Goal: Information Seeking & Learning: Learn about a topic

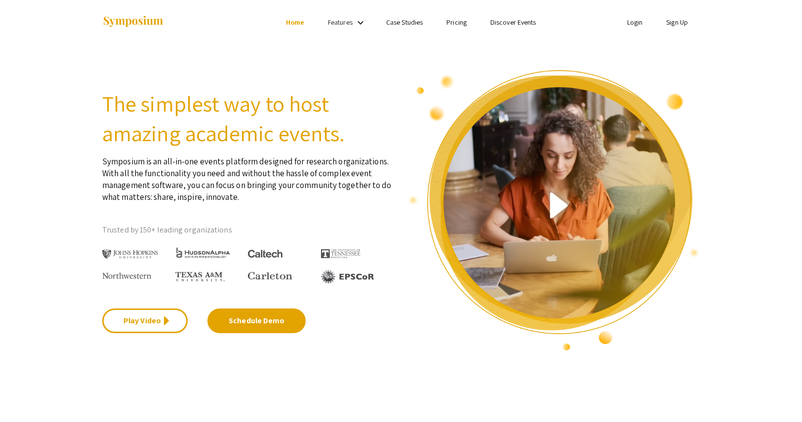
click at [676, 22] on link "Sign Up" at bounding box center [677, 22] width 22 height 9
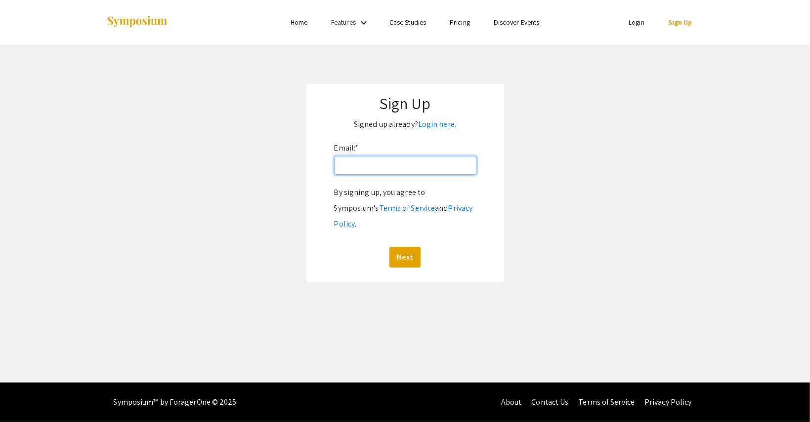
click at [393, 165] on input "Email: *" at bounding box center [405, 165] width 142 height 19
type input "tankath@oregonstate.edu"
click at [412, 247] on button "Next" at bounding box center [404, 257] width 31 height 21
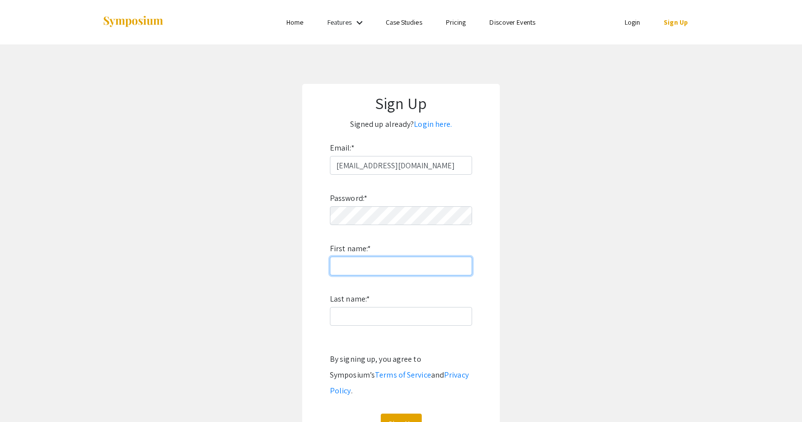
click at [365, 260] on input "First name: *" at bounding box center [401, 266] width 142 height 19
type input "Katherine"
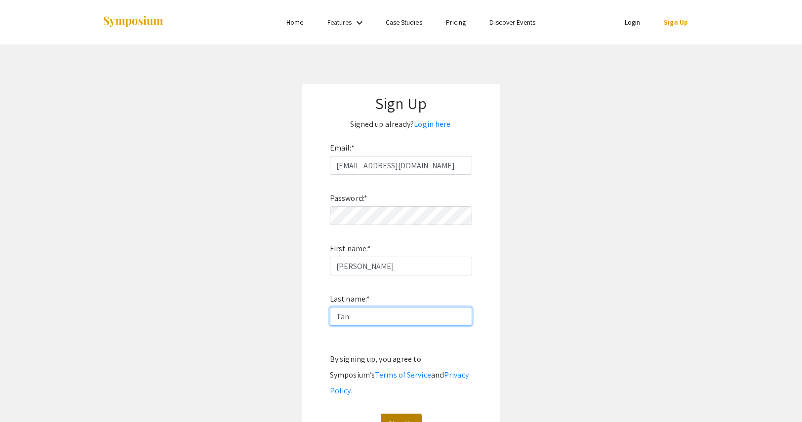
type input "Tan"
click at [402, 414] on button "Sign Up" at bounding box center [401, 424] width 41 height 21
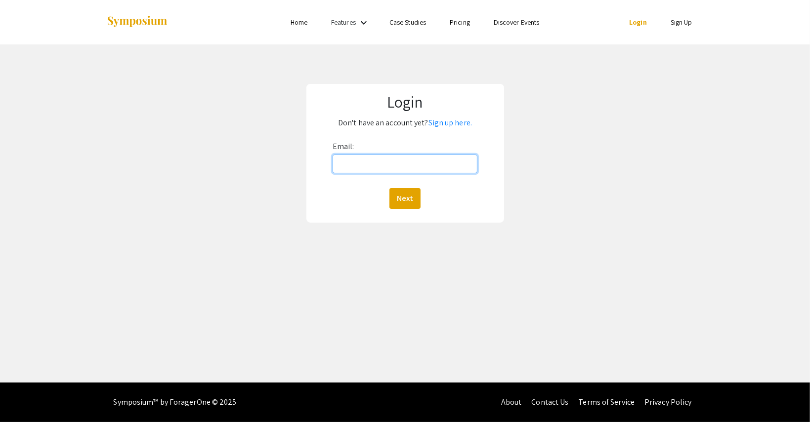
click at [445, 161] on input "Email:" at bounding box center [404, 164] width 145 height 19
type input "[EMAIL_ADDRESS][DOMAIN_NAME]"
click at [399, 202] on button "Next" at bounding box center [404, 198] width 31 height 21
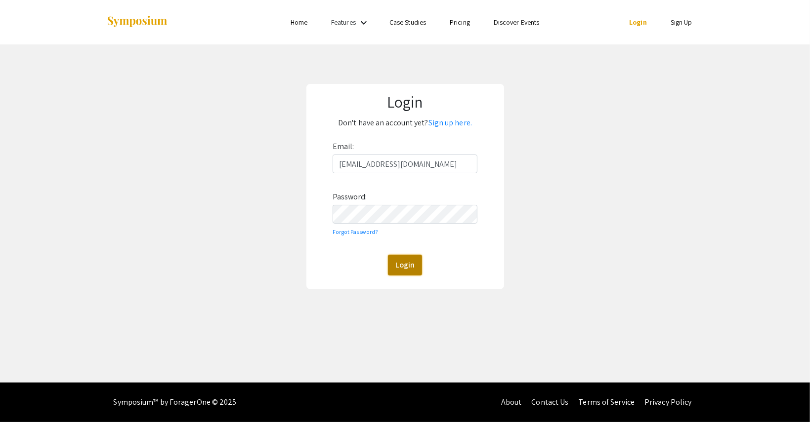
click at [409, 258] on button "Login" at bounding box center [405, 265] width 34 height 21
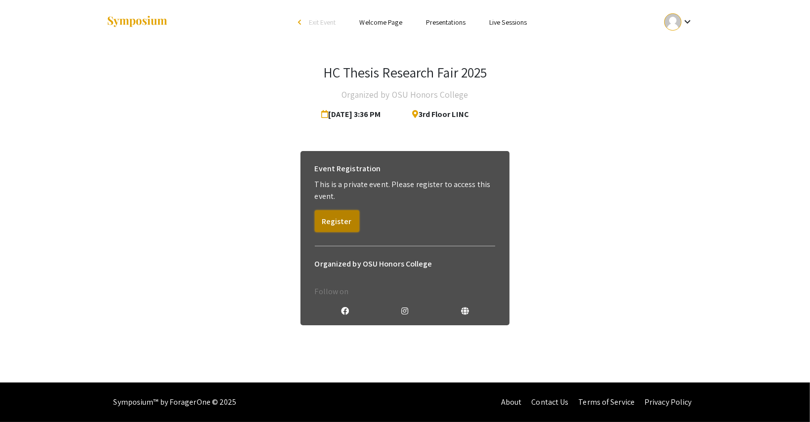
click at [345, 221] on button "Register" at bounding box center [337, 221] width 44 height 22
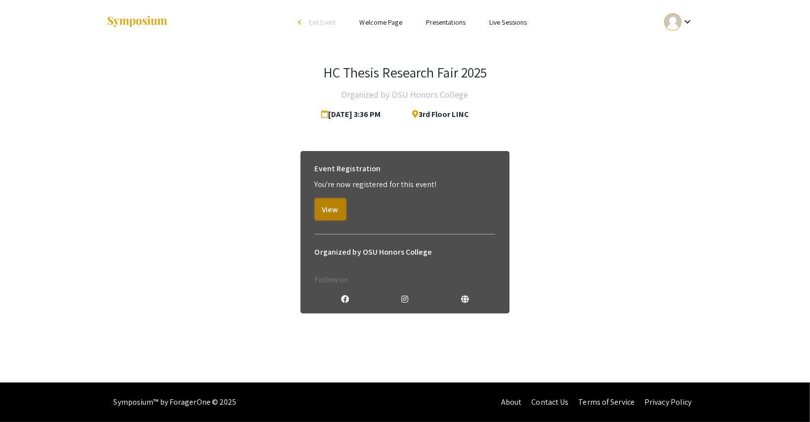
click at [331, 210] on button "View" at bounding box center [330, 210] width 31 height 22
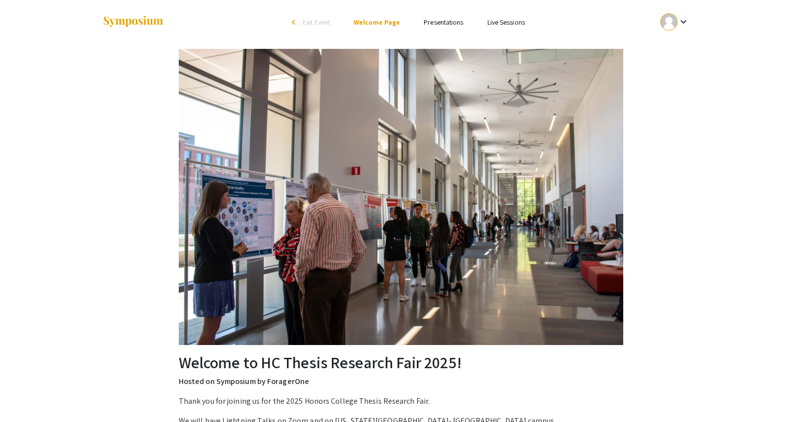
click at [444, 24] on link "Presentations" at bounding box center [444, 22] width 40 height 9
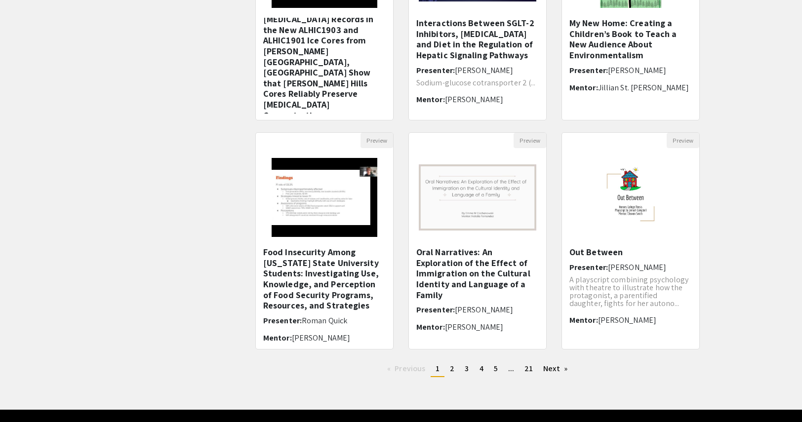
scroll to position [205, 0]
click at [459, 366] on link "page 2" at bounding box center [452, 369] width 14 height 15
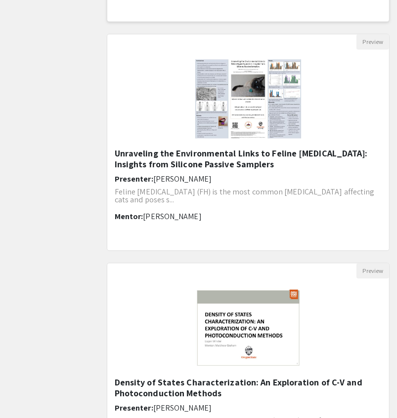
scroll to position [1152, 0]
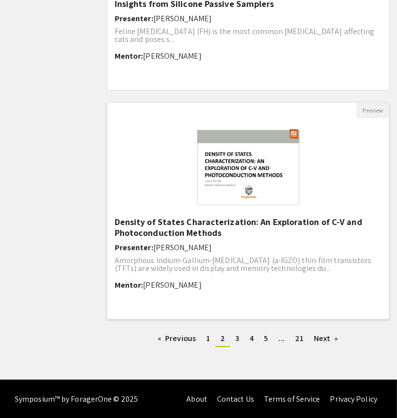
click at [290, 227] on h5 "Density of States Characterization: An Exploration of C-V and Photoconduction M…" at bounding box center [248, 227] width 267 height 21
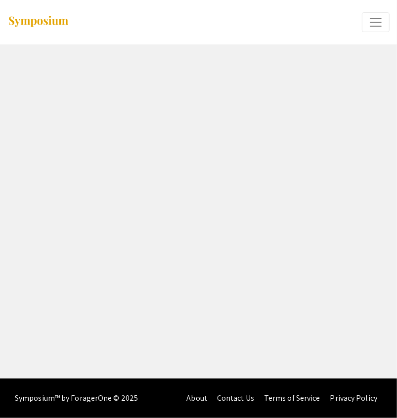
select select "custom"
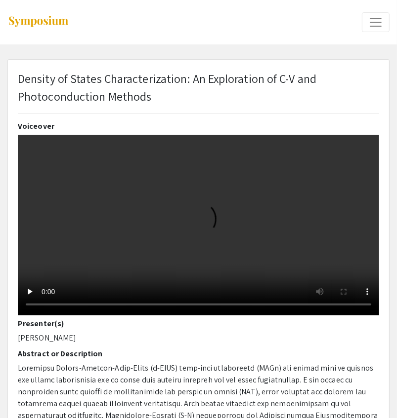
type input "0"
select select "custom"
type input "1"
select select "auto"
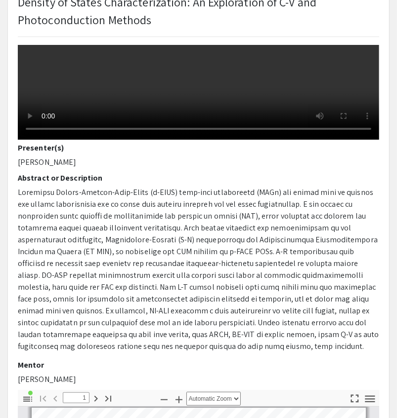
scroll to position [84, 0]
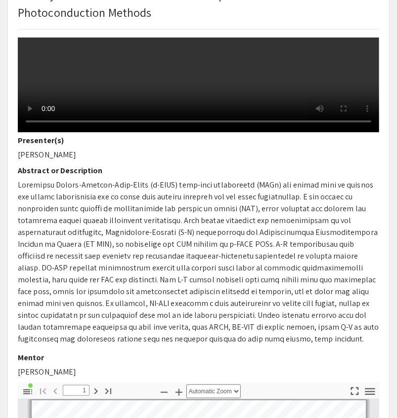
click at [100, 193] on p at bounding box center [198, 262] width 361 height 166
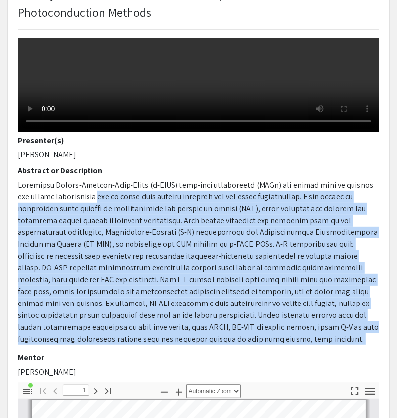
drag, startPoint x: 100, startPoint y: 193, endPoint x: 296, endPoint y: 335, distance: 241.6
click at [296, 335] on p at bounding box center [198, 262] width 361 height 166
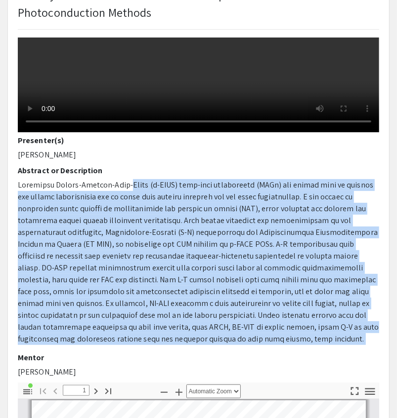
drag, startPoint x: 296, startPoint y: 335, endPoint x: 126, endPoint y: 182, distance: 228.1
click at [126, 182] on p at bounding box center [198, 262] width 361 height 166
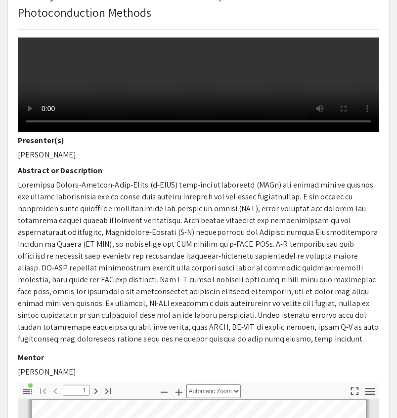
click at [38, 183] on p at bounding box center [198, 262] width 361 height 166
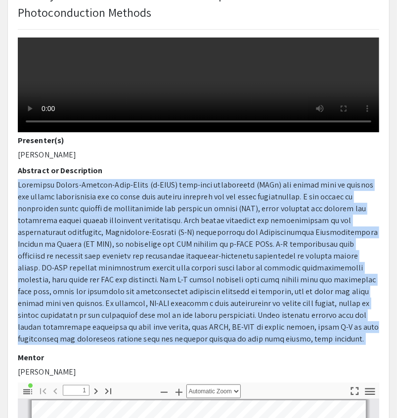
click at [38, 183] on p at bounding box center [198, 262] width 361 height 166
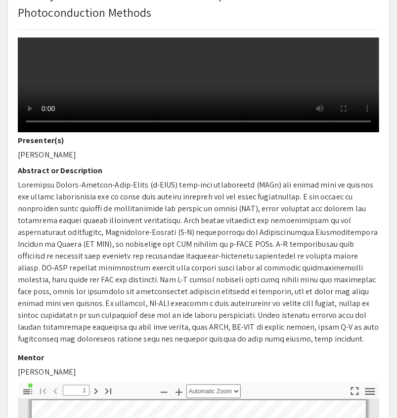
click at [38, 183] on p at bounding box center [198, 262] width 361 height 166
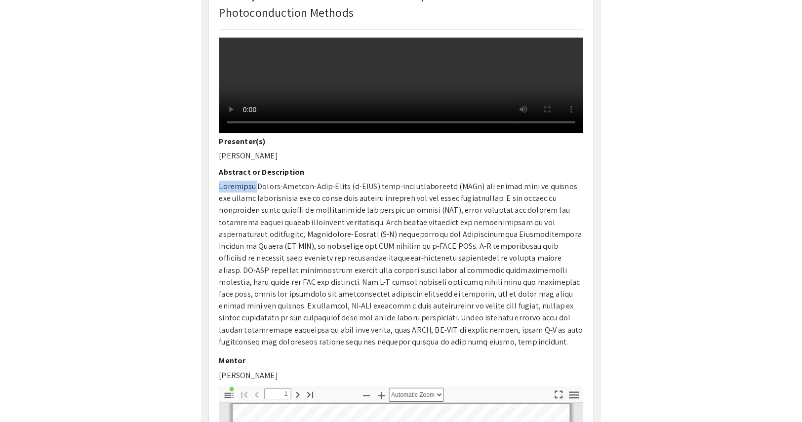
scroll to position [0, 0]
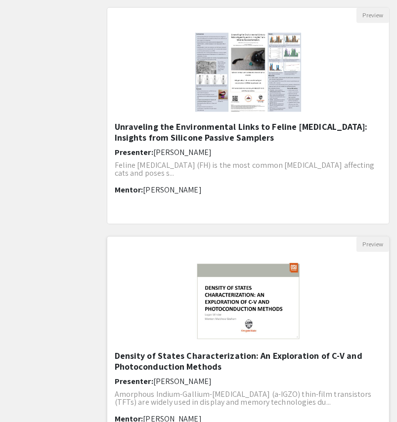
scroll to position [1149, 0]
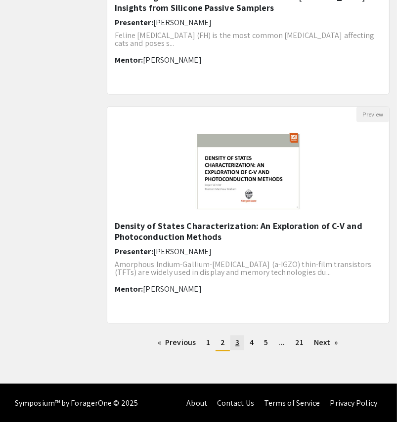
click at [240, 343] on link "page 3" at bounding box center [237, 342] width 14 height 15
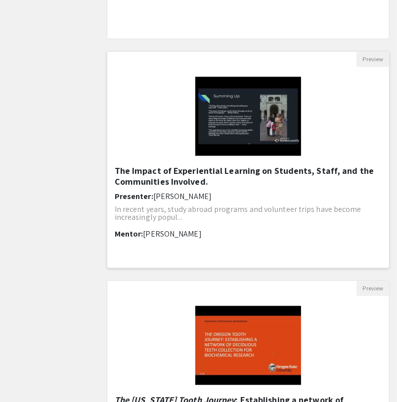
scroll to position [1169, 0]
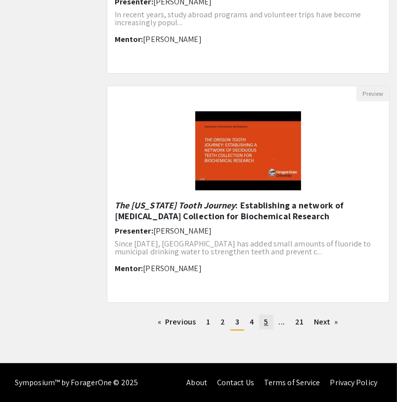
click at [260, 320] on link "page 5" at bounding box center [266, 322] width 14 height 15
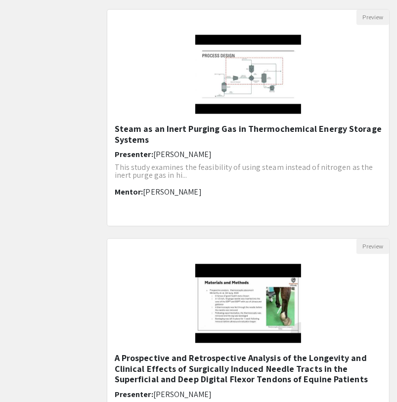
scroll to position [1018, 0]
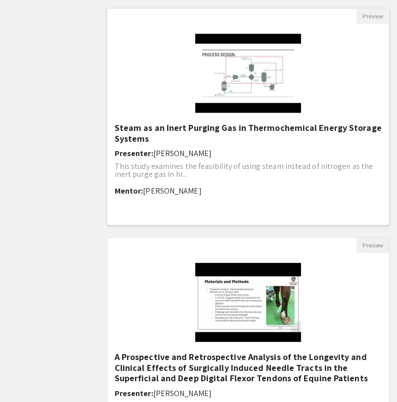
click at [241, 123] on h5 "Steam as an Inert Purging Gas in Thermochemical Energy Storage Systems" at bounding box center [248, 133] width 267 height 21
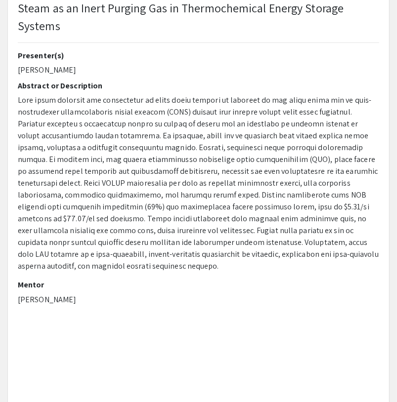
scroll to position [65, 0]
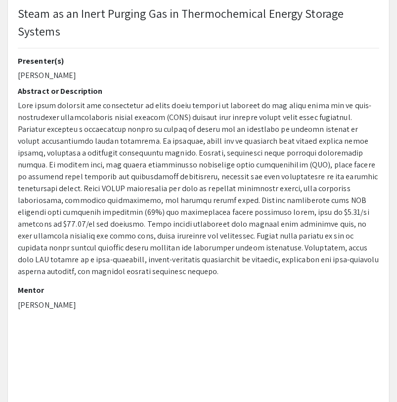
click at [27, 108] on span at bounding box center [198, 188] width 361 height 176
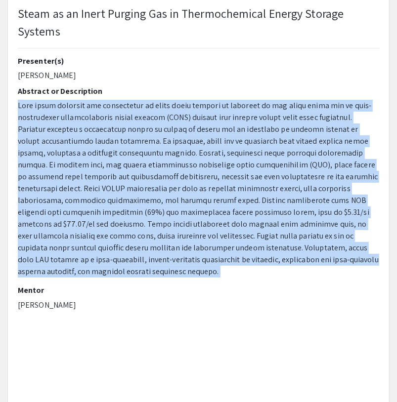
drag, startPoint x: 27, startPoint y: 108, endPoint x: 63, endPoint y: 124, distance: 40.0
click at [63, 124] on span at bounding box center [198, 188] width 361 height 176
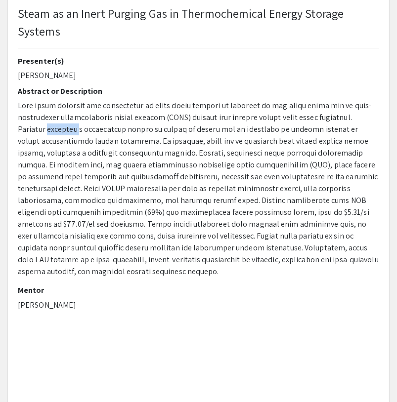
click at [63, 124] on span at bounding box center [198, 188] width 361 height 176
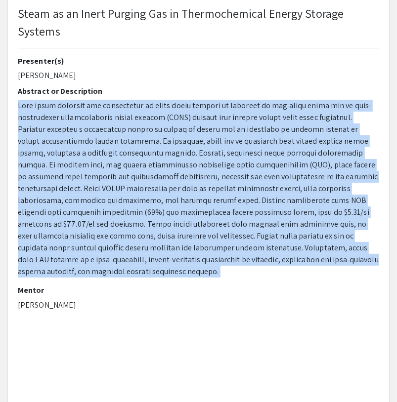
drag, startPoint x: 63, startPoint y: 124, endPoint x: 72, endPoint y: 130, distance: 10.3
click at [72, 130] on span at bounding box center [198, 188] width 361 height 176
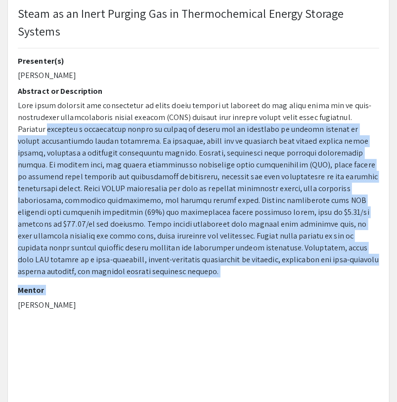
drag, startPoint x: 72, startPoint y: 130, endPoint x: 255, endPoint y: 278, distance: 235.4
click at [255, 278] on div "Presenter(s) Zachary Warren Abstract or Description Mentor Nick AuYeung" at bounding box center [198, 186] width 361 height 260
click at [156, 245] on span at bounding box center [198, 188] width 361 height 176
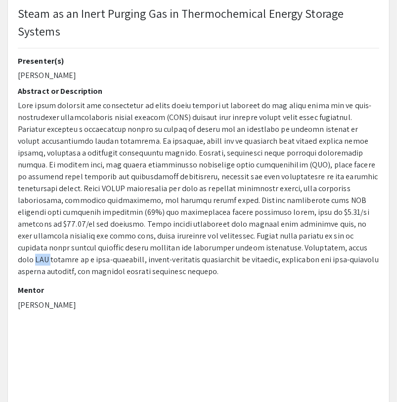
click at [156, 245] on span at bounding box center [198, 188] width 361 height 176
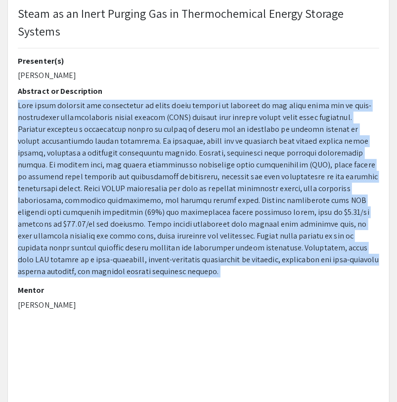
click at [156, 245] on span at bounding box center [198, 188] width 361 height 176
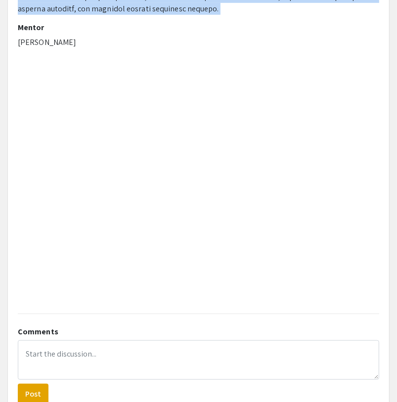
scroll to position [0, 0]
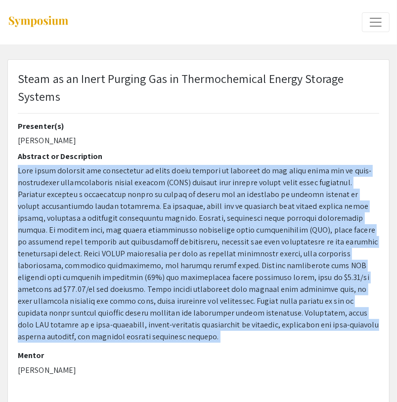
click at [124, 195] on span at bounding box center [198, 253] width 361 height 176
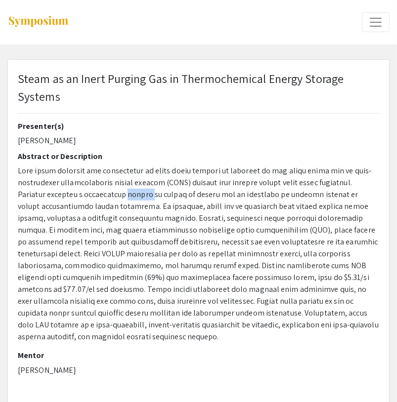
click at [124, 195] on span at bounding box center [198, 253] width 361 height 176
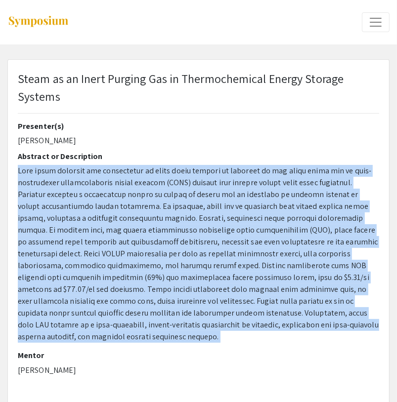
click at [124, 195] on span at bounding box center [198, 253] width 361 height 176
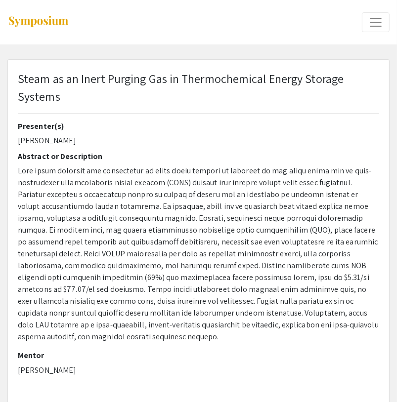
click at [45, 79] on span "Steam as an Inert Purging Gas in Thermochemical Energy Storage Systems" at bounding box center [181, 88] width 326 height 34
drag, startPoint x: 45, startPoint y: 79, endPoint x: 23, endPoint y: 79, distance: 22.7
click at [23, 79] on span "Steam as an Inert Purging Gas in Thermochemical Energy Storage Systems" at bounding box center [181, 88] width 326 height 34
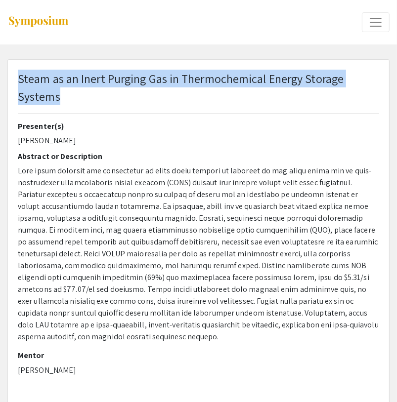
drag, startPoint x: 23, startPoint y: 79, endPoint x: 54, endPoint y: 98, distance: 36.6
click at [54, 98] on span "Steam as an Inert Purging Gas in Thermochemical Energy Storage Systems" at bounding box center [181, 88] width 326 height 34
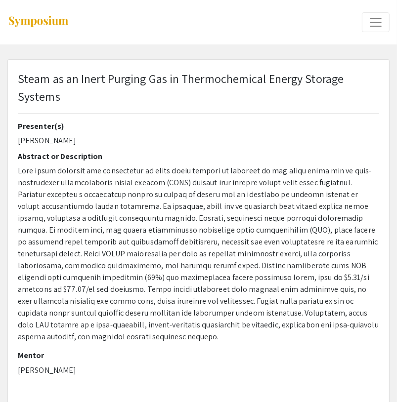
click at [28, 145] on p "Zachary Warren" at bounding box center [198, 141] width 361 height 12
drag, startPoint x: 28, startPoint y: 145, endPoint x: 60, endPoint y: 143, distance: 32.7
click at [60, 143] on p "Zachary Warren" at bounding box center [198, 141] width 361 height 12
copy p "Zachary Warren"
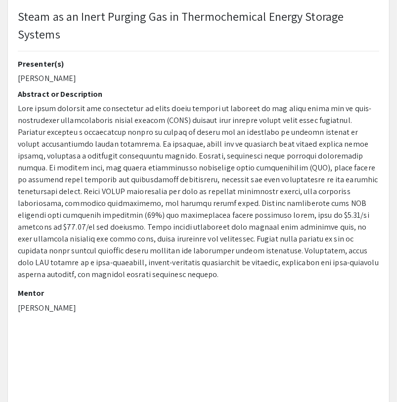
scroll to position [65, 0]
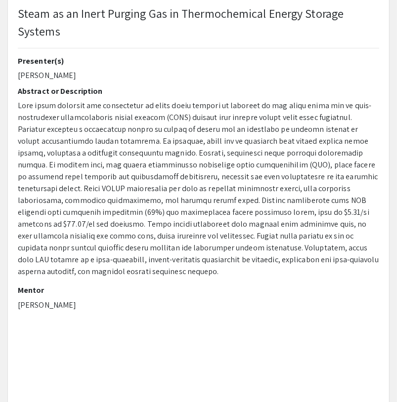
click at [25, 299] on p "Nick AuYeung" at bounding box center [198, 305] width 361 height 12
drag, startPoint x: 25, startPoint y: 293, endPoint x: 49, endPoint y: 293, distance: 24.7
click at [49, 299] on p "Nick AuYeung" at bounding box center [198, 305] width 361 height 12
copy p "Nick AuYeung"
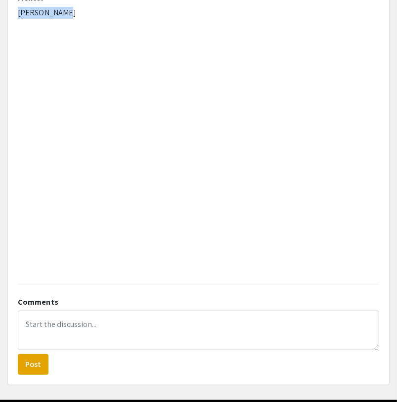
scroll to position [383, 0]
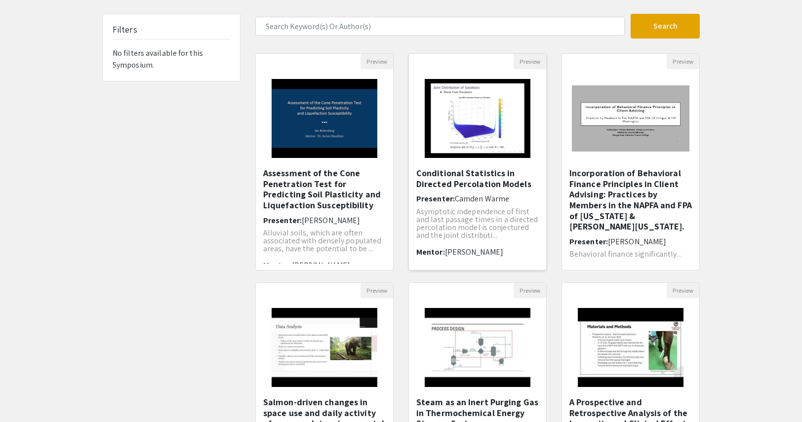
scroll to position [232, 0]
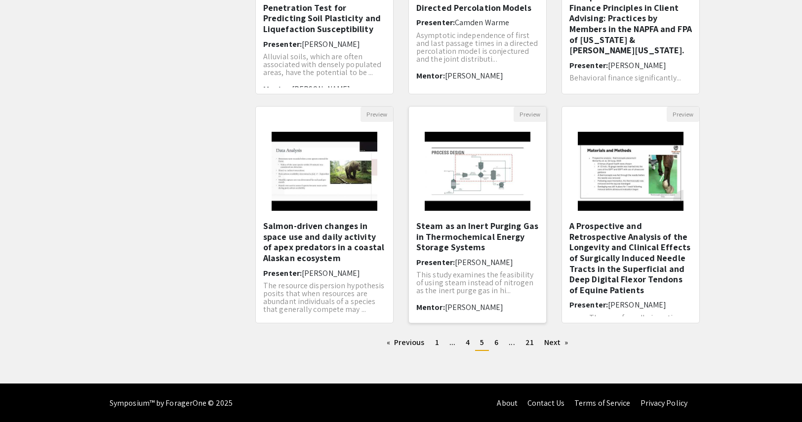
click at [442, 246] on h5 "Steam as an Inert Purging Gas in Thermochemical Energy Storage Systems" at bounding box center [477, 237] width 123 height 32
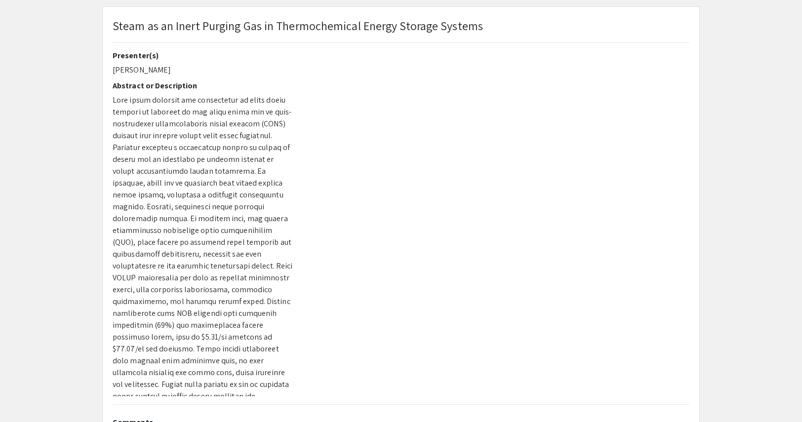
scroll to position [51, 0]
click at [414, 376] on div at bounding box center [499, 225] width 395 height 346
click at [523, 334] on div at bounding box center [499, 225] width 395 height 346
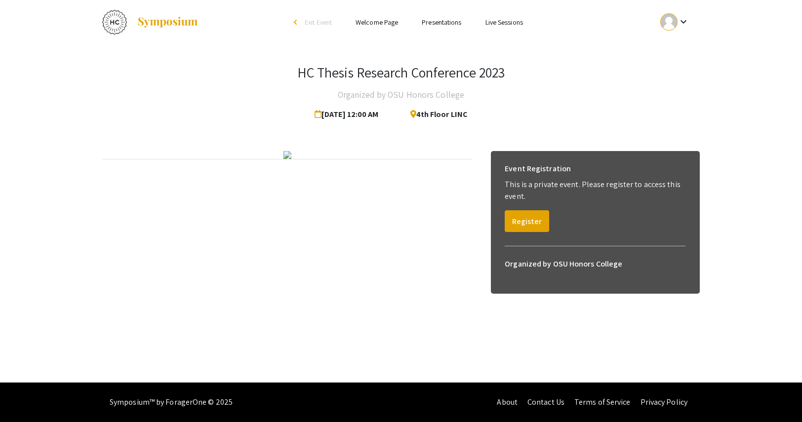
click at [436, 22] on link "Presentations" at bounding box center [442, 22] width 40 height 9
click at [431, 21] on link "Presentations" at bounding box center [442, 22] width 40 height 9
drag, startPoint x: 431, startPoint y: 21, endPoint x: 513, endPoint y: 219, distance: 214.1
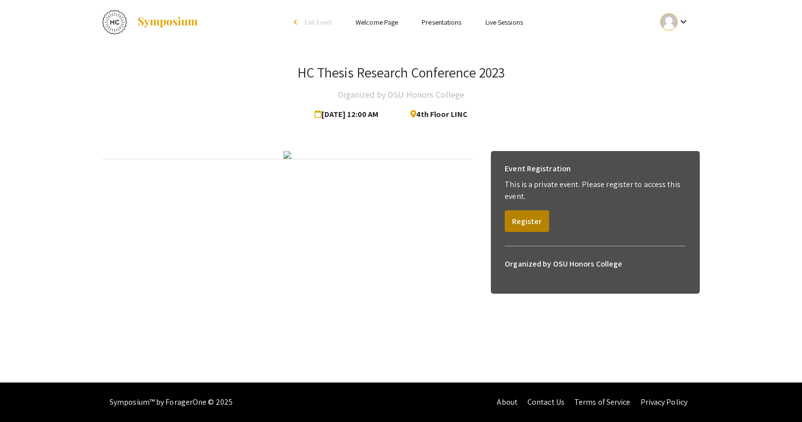
click at [513, 219] on div "Skip navigation arrow_back_ios Exit Event Welcome Page Presentations Live Sessi…" at bounding box center [401, 191] width 802 height 383
click at [513, 219] on button "Register" at bounding box center [527, 221] width 44 height 22
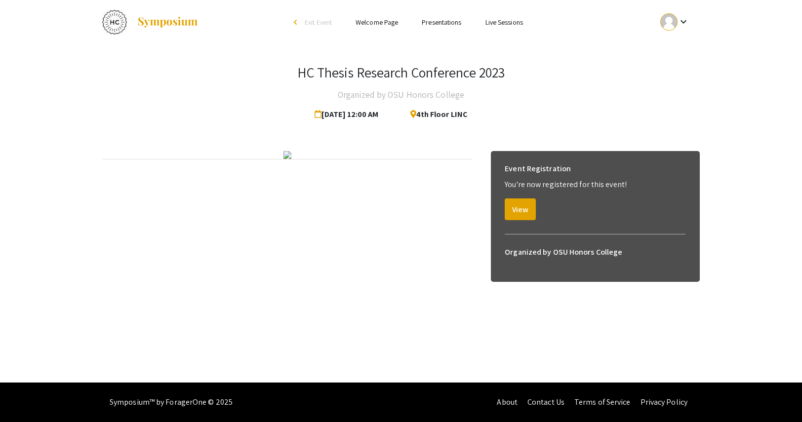
click at [425, 22] on link "Presentations" at bounding box center [442, 22] width 40 height 9
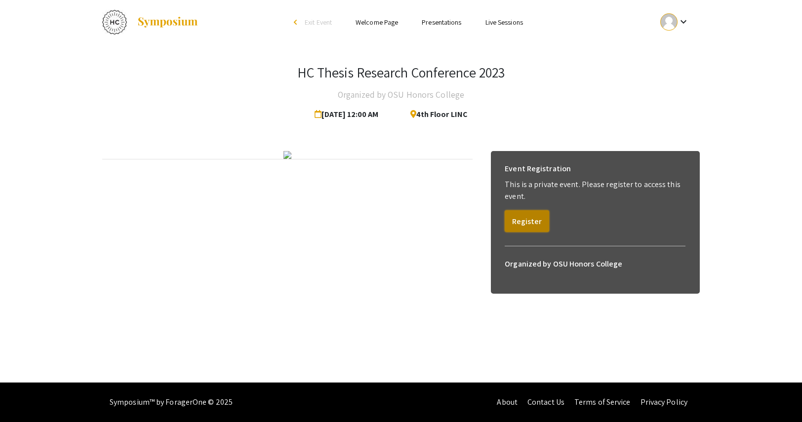
click at [519, 226] on button "Register" at bounding box center [527, 221] width 44 height 22
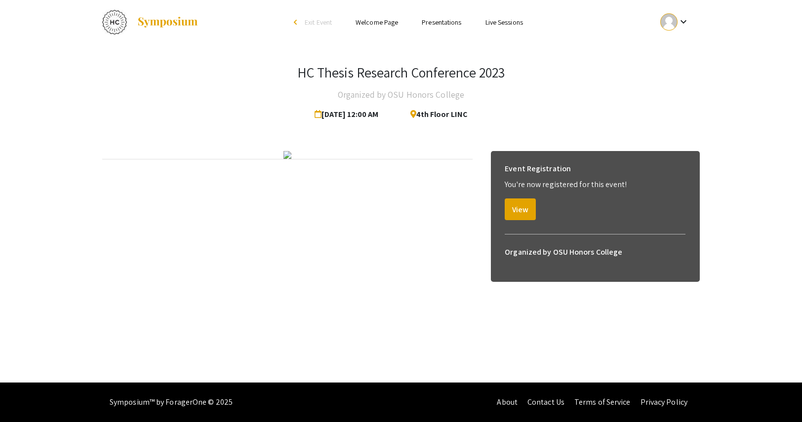
click at [437, 19] on link "Presentations" at bounding box center [442, 22] width 40 height 9
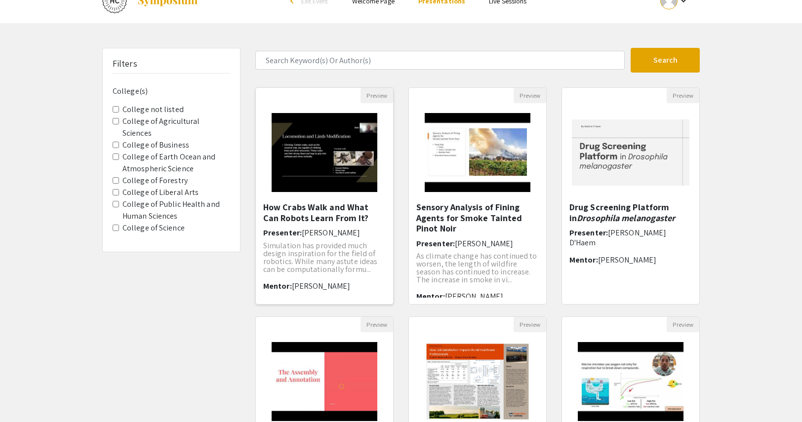
scroll to position [20, 0]
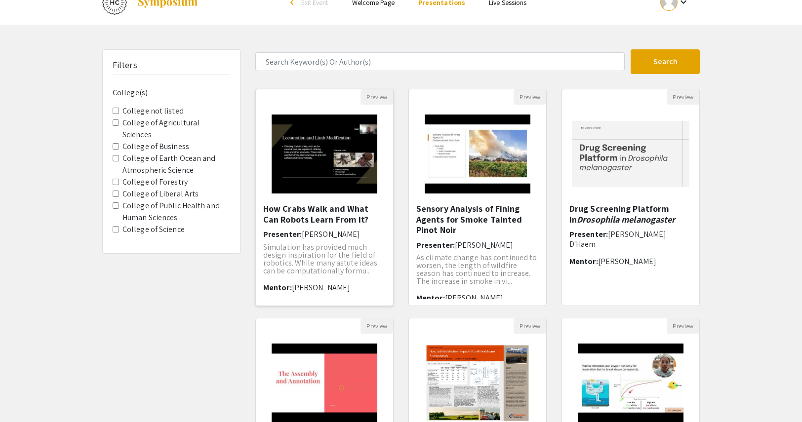
click at [341, 161] on img "Open Presentation <p>How Crabs Walk and What Can Robots Learn From It?</p>" at bounding box center [324, 154] width 125 height 99
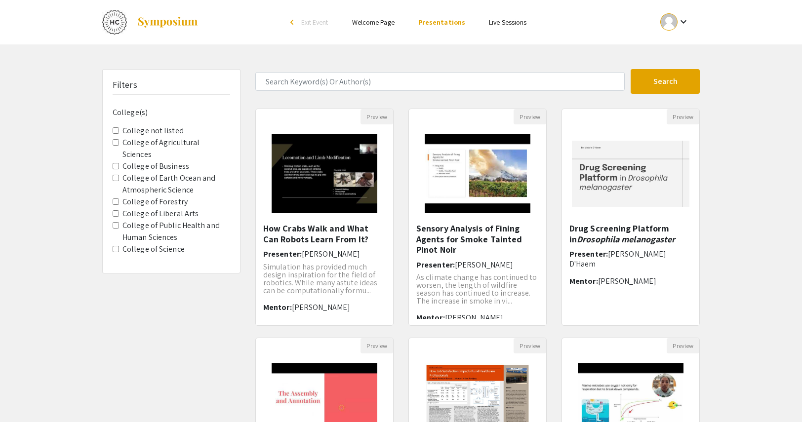
click at [121, 131] on span "College not listed" at bounding box center [172, 131] width 118 height 12
click at [119, 244] on span "College of Science" at bounding box center [172, 250] width 118 height 12
click at [115, 246] on Science "College of Science" at bounding box center [116, 249] width 6 height 6
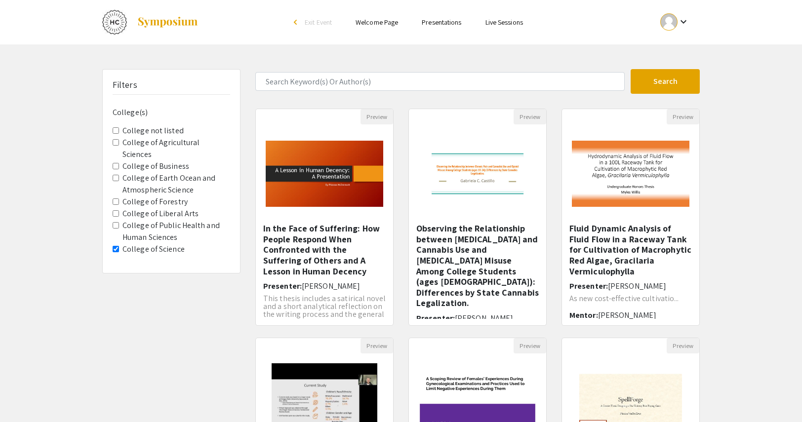
click at [117, 244] on span "College of Science" at bounding box center [172, 250] width 118 height 12
click at [116, 246] on Science "College of Science" at bounding box center [116, 249] width 6 height 6
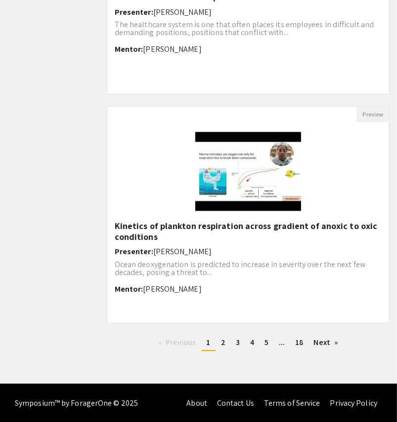
scroll to position [1147, 0]
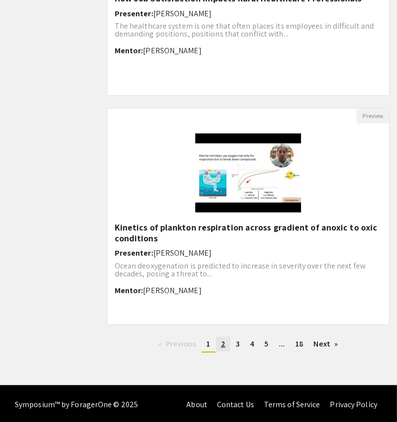
click at [225, 342] on link "page 2" at bounding box center [223, 344] width 14 height 15
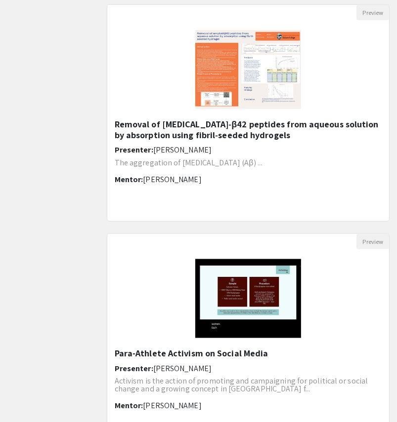
scroll to position [485, 0]
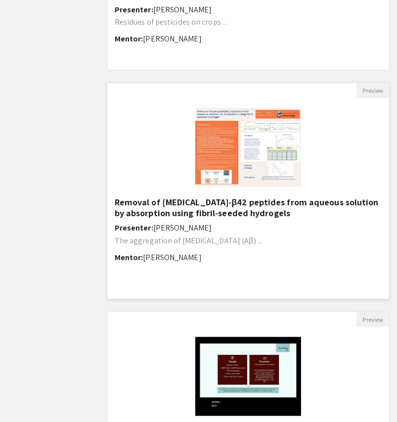
click at [187, 204] on h5 "Removal of amyloid‐β42 peptides from aqueous solution by absorption using fibri…" at bounding box center [248, 207] width 267 height 21
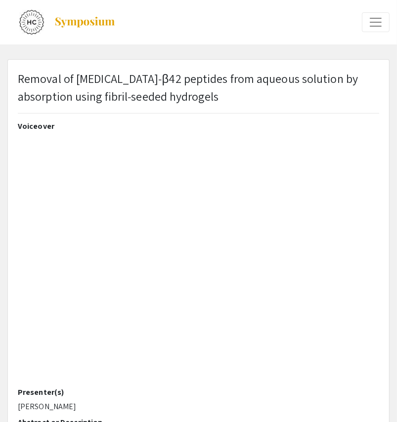
select select "custom"
type input "0"
select select "custom"
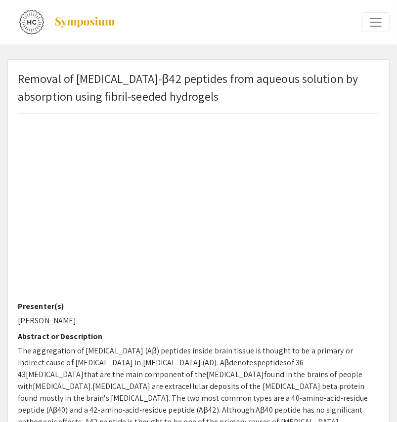
type input "1"
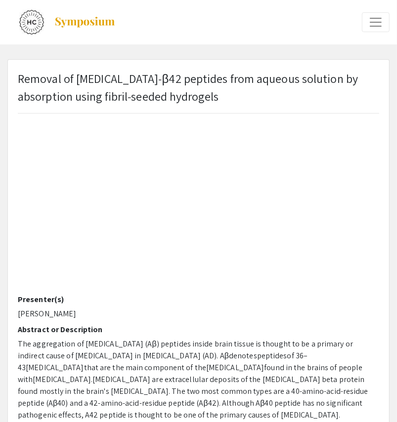
select select "auto"
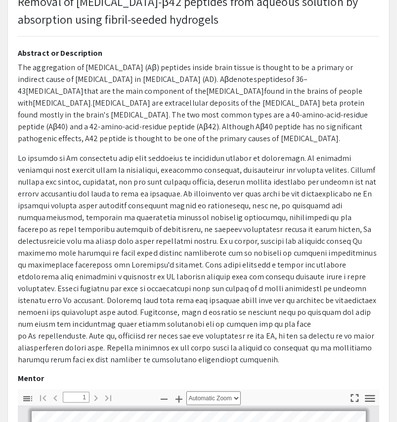
scroll to position [71, 0]
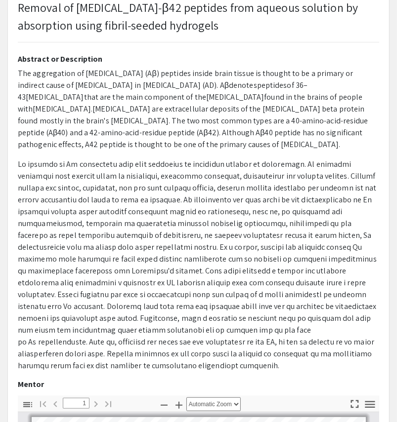
click at [19, 73] on p "The aggregation of amyloid (Aβ) peptides inside brain tissue is thought to be a…" at bounding box center [198, 109] width 361 height 83
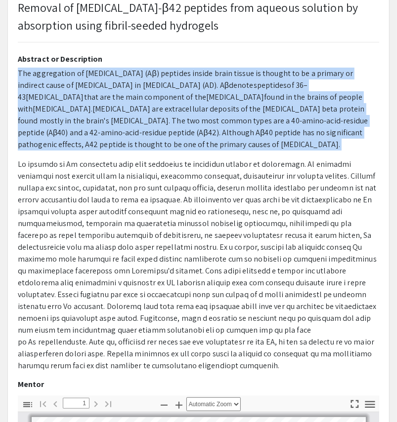
drag, startPoint x: 19, startPoint y: 73, endPoint x: 123, endPoint y: 139, distance: 123.7
click at [123, 139] on p "The aggregation of amyloid (Aβ) peptides inside brain tissue is thought to be a…" at bounding box center [198, 109] width 361 height 83
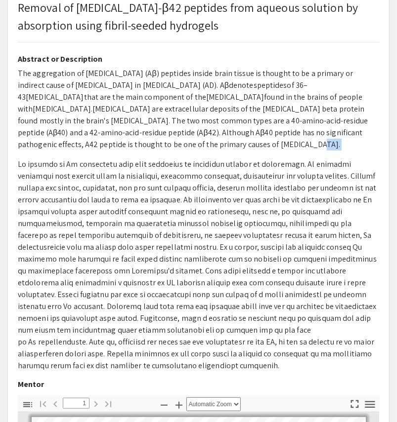
click at [123, 139] on p "The aggregation of amyloid (Aβ) peptides inside brain tissue is thought to be a…" at bounding box center [198, 109] width 361 height 83
click at [21, 165] on p at bounding box center [198, 265] width 361 height 213
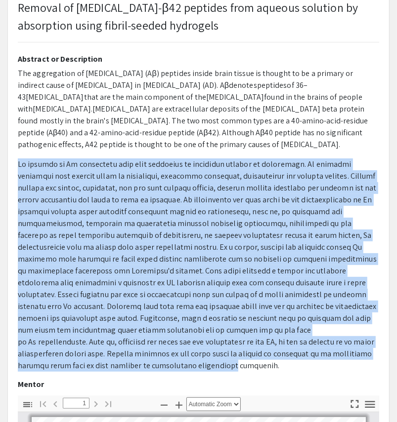
drag, startPoint x: 21, startPoint y: 165, endPoint x: 306, endPoint y: 349, distance: 338.7
click at [306, 349] on p at bounding box center [198, 265] width 361 height 213
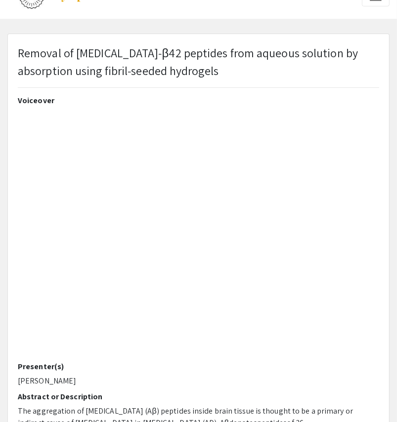
scroll to position [24, 0]
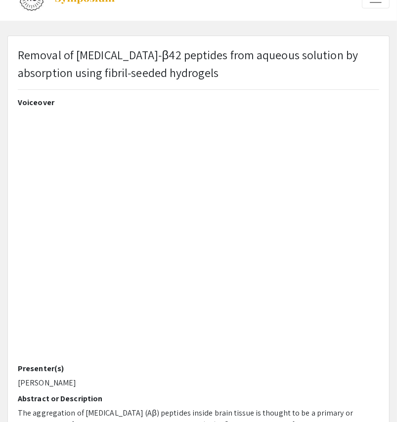
click at [37, 51] on span "Removal of amyloid‐β42 peptides from aqueous solution by absorption using fibri…" at bounding box center [188, 64] width 340 height 34
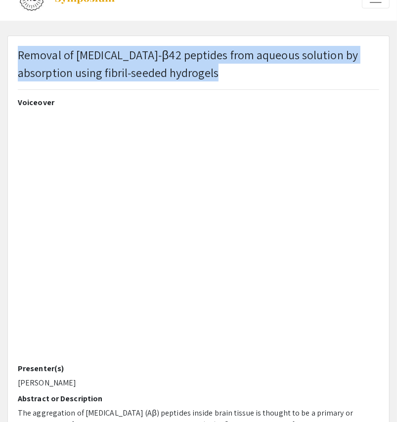
drag, startPoint x: 37, startPoint y: 51, endPoint x: 243, endPoint y: 82, distance: 208.9
click at [243, 82] on div "Removal of amyloid‐β42 peptides from aqueous solution by absorption using fibri…" at bounding box center [198, 67] width 361 height 43
copy span "Removal of amyloid‐β42 peptides from aqueous solution by absorption using fibri…"
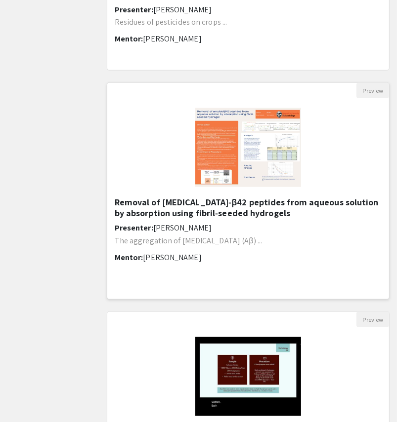
click at [154, 256] on span "Goran Jovanovic" at bounding box center [172, 257] width 58 height 10
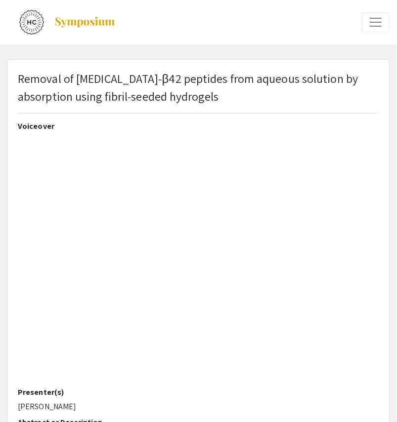
type input "0"
select select "custom"
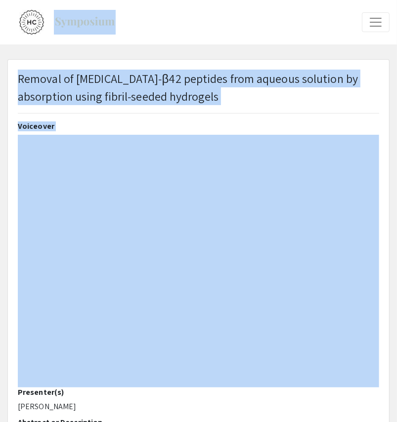
type input "1"
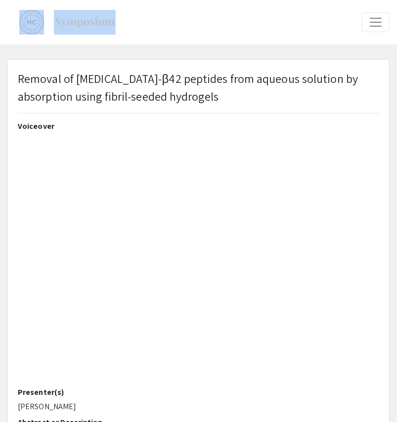
select select "auto"
drag, startPoint x: 154, startPoint y: 256, endPoint x: 14, endPoint y: -28, distance: 316.6
click at [14, 0] on html "arrow_back_ios Exit Event Welcome Page Presentations Live Sessions My Account M…" at bounding box center [198, 211] width 397 height 422
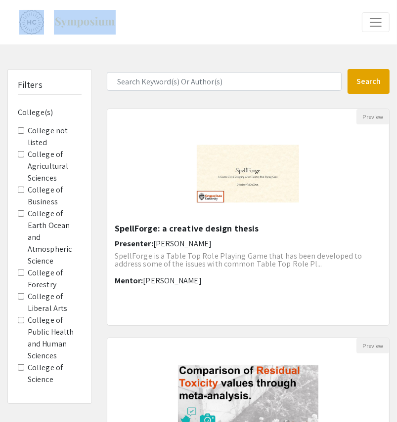
scroll to position [485, 0]
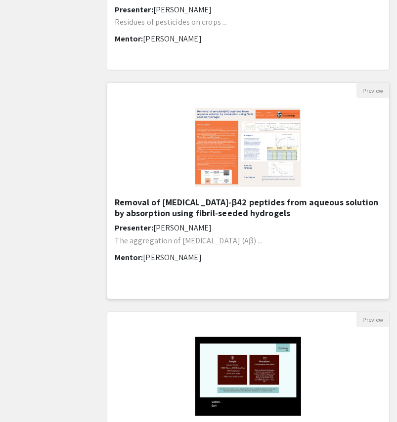
click at [205, 254] on h6 "Mentor: Goran Jovanovic" at bounding box center [248, 257] width 267 height 9
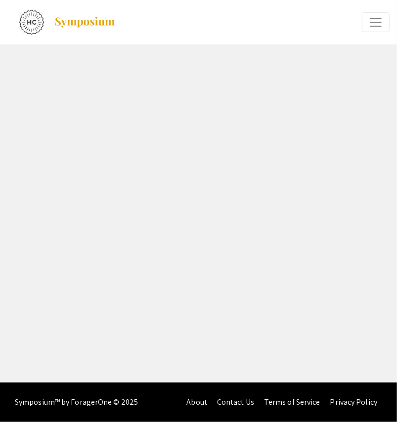
select select "custom"
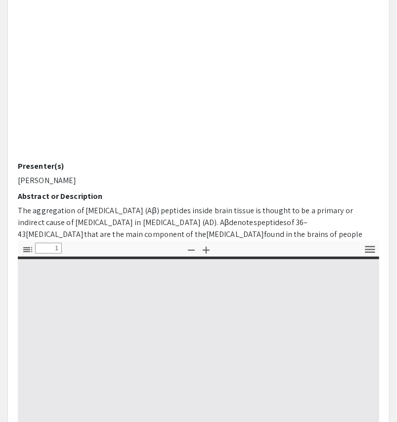
type input "0"
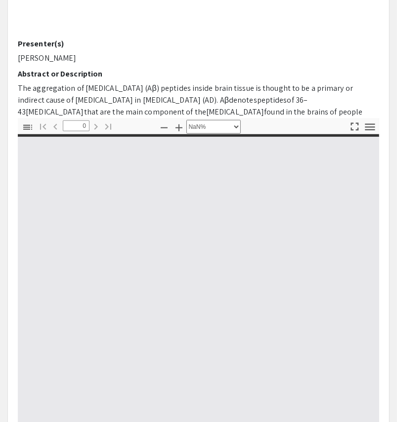
select select "auto"
type input "1"
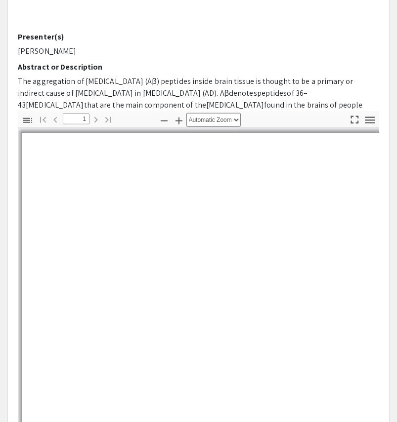
scroll to position [294, 0]
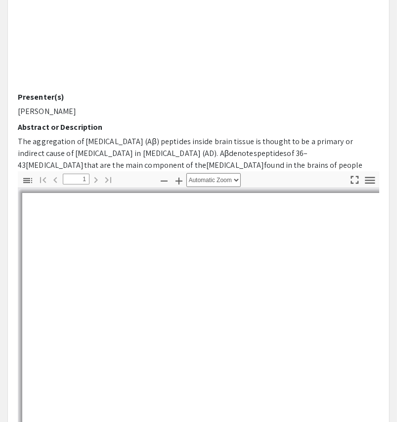
select select "auto"
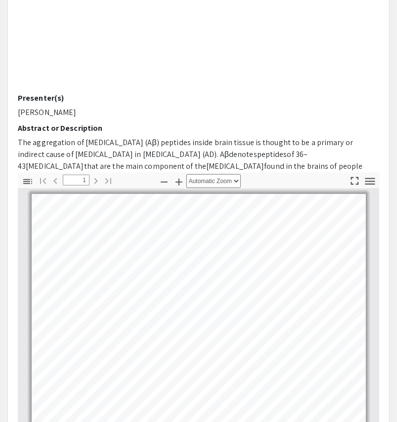
click at [28, 109] on p "Georgy Koromyslov" at bounding box center [198, 113] width 361 height 12
copy div "Georgy Koromyslov"
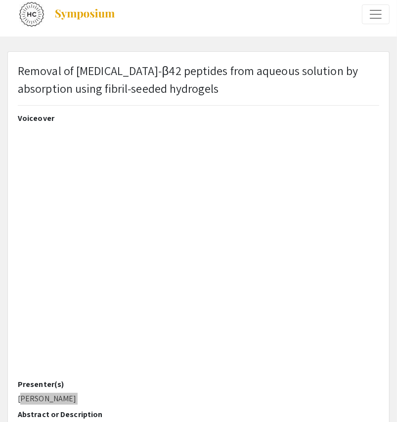
scroll to position [0, 0]
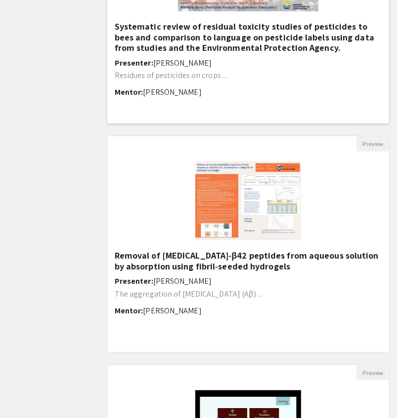
scroll to position [449, 0]
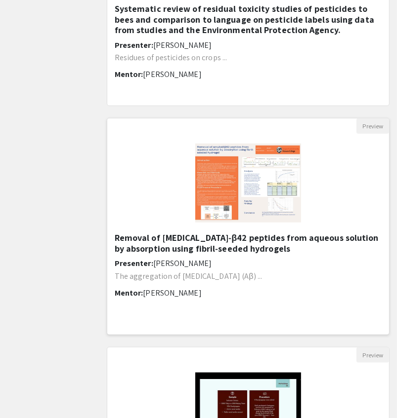
click at [198, 228] on img at bounding box center [247, 183] width 125 height 99
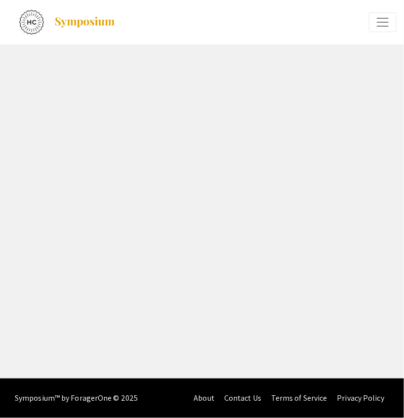
select select "custom"
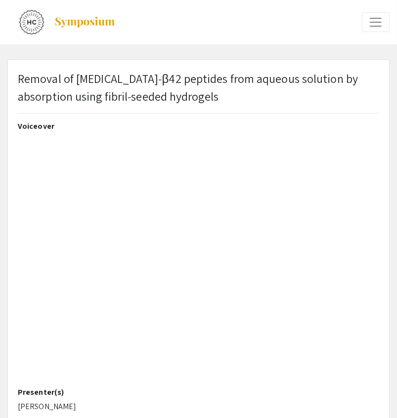
type input "0"
select select "auto"
type input "1"
select select "auto"
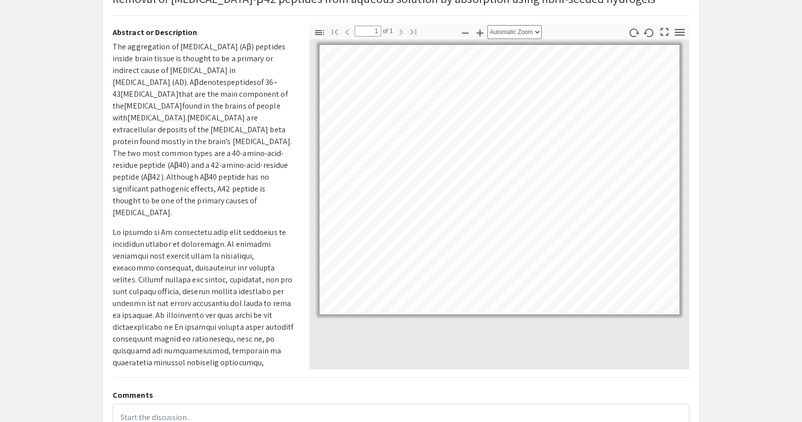
scroll to position [81, 0]
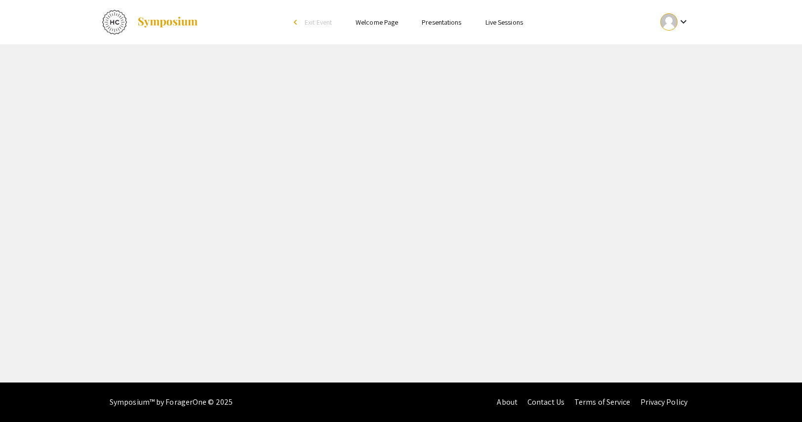
select select "custom"
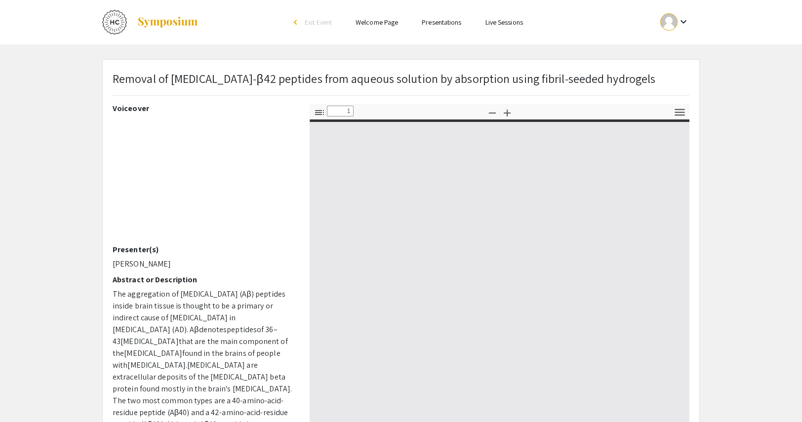
type input "0"
select select "custom"
type input "1"
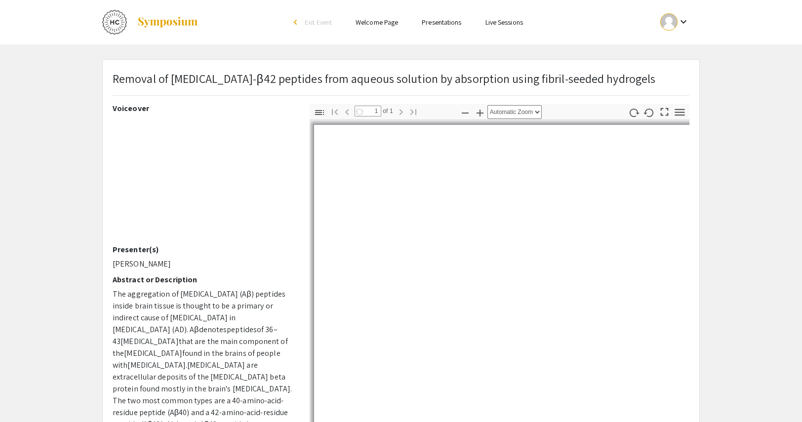
select select "auto"
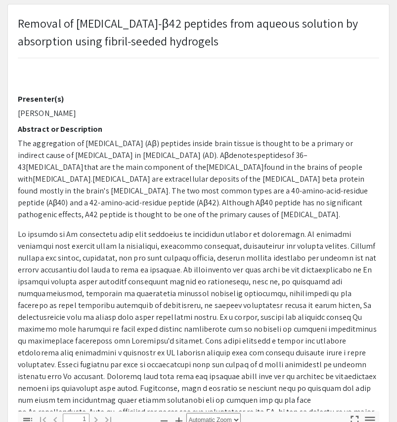
scroll to position [239, 0]
click at [117, 243] on p at bounding box center [198, 334] width 361 height 213
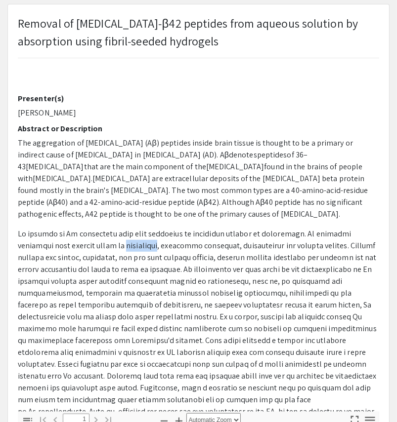
click at [117, 243] on p at bounding box center [198, 334] width 361 height 213
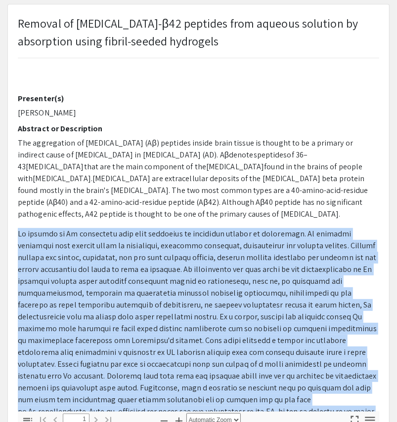
drag, startPoint x: 117, startPoint y: 243, endPoint x: 244, endPoint y: 348, distance: 165.6
click at [244, 348] on p at bounding box center [198, 334] width 361 height 213
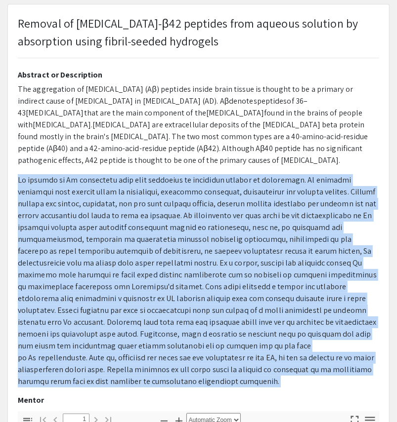
scroll to position [292, 0]
click at [241, 224] on p at bounding box center [198, 280] width 361 height 213
